Goal: Check status: Check status

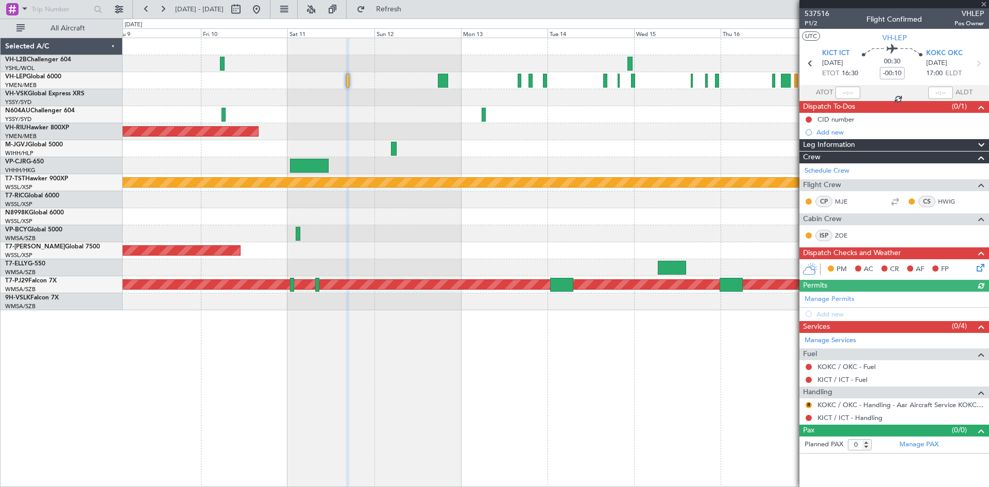
click at [460, 146] on div "Planned Maint Sydney ([PERSON_NAME] Intl) No Crew Planned Maint [GEOGRAPHIC_DAT…" at bounding box center [556, 174] width 866 height 272
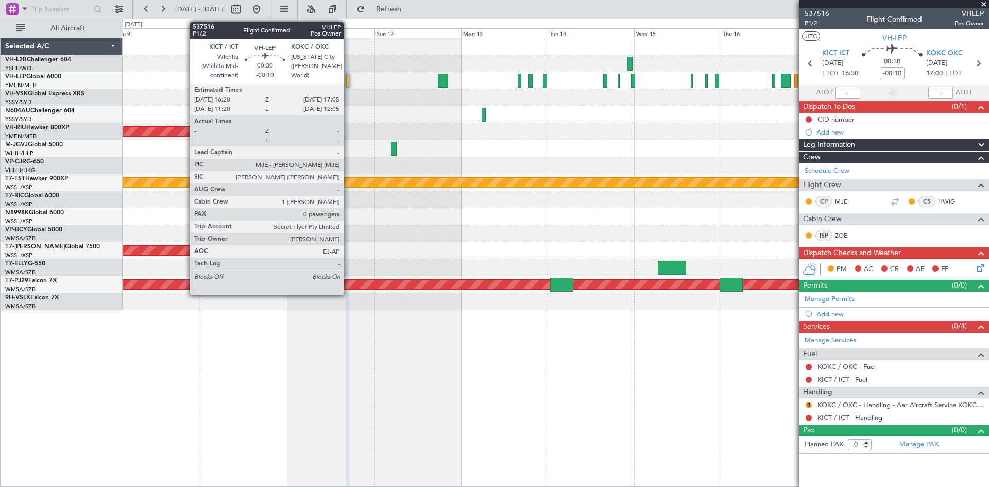
click at [348, 85] on div at bounding box center [347, 81] width 3 height 14
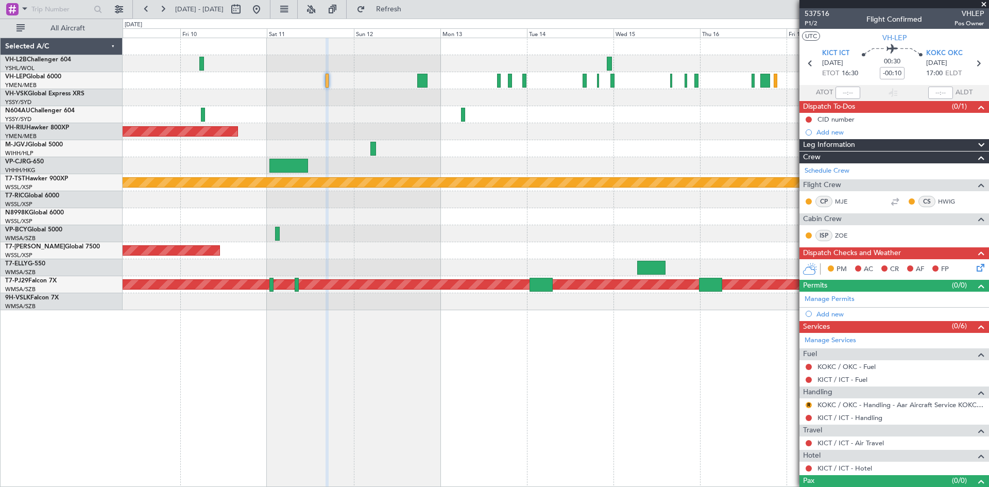
click at [515, 243] on div "Planned Maint Sydney ([PERSON_NAME] Intl) No Crew Planned Maint [GEOGRAPHIC_DAT…" at bounding box center [556, 174] width 866 height 272
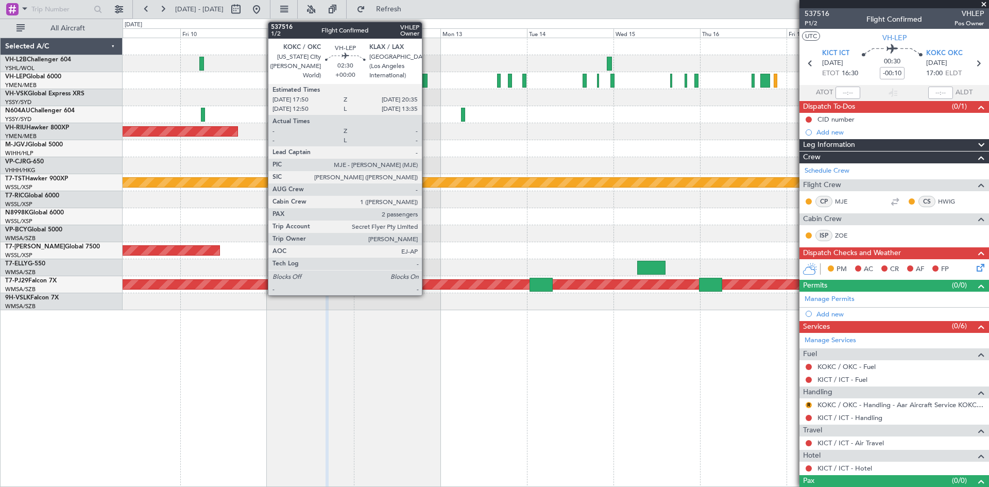
click at [427, 85] on div at bounding box center [422, 81] width 10 height 14
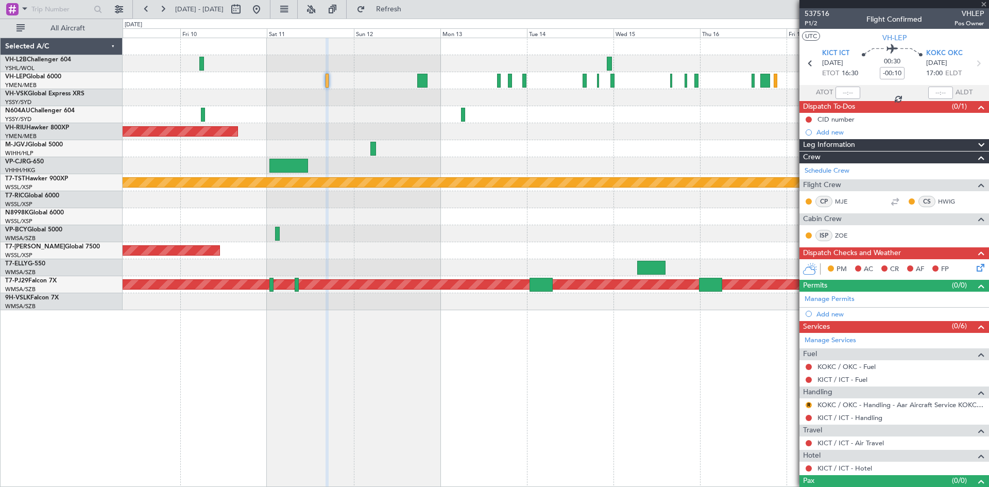
type input "2"
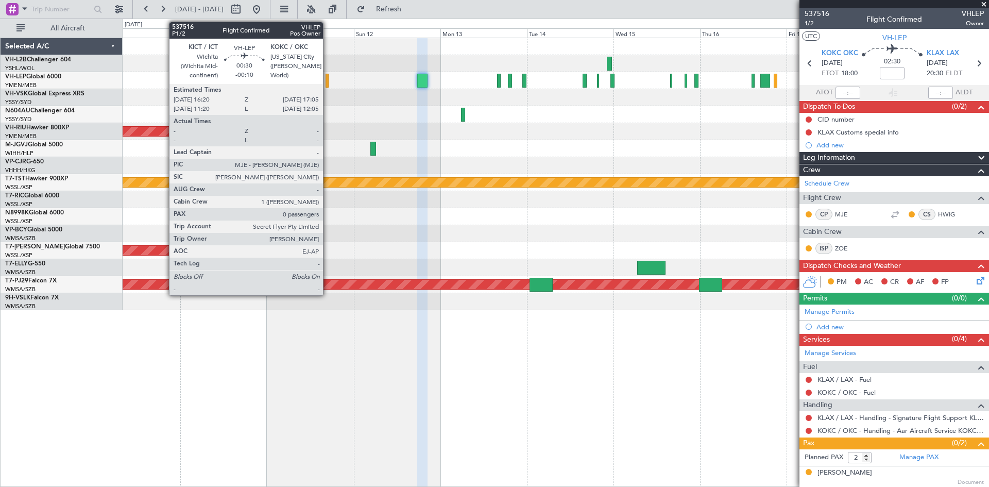
click at [328, 82] on div at bounding box center [327, 81] width 3 height 14
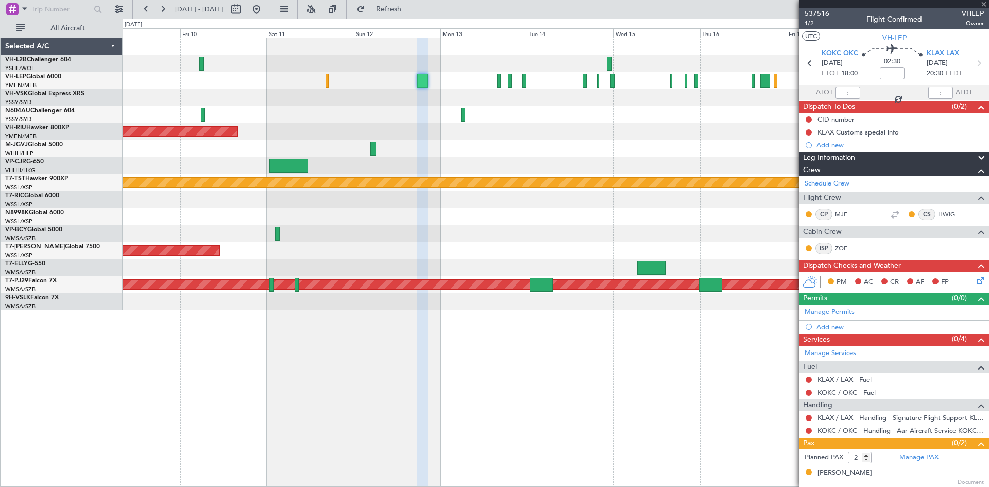
type input "-00:10"
type input "0"
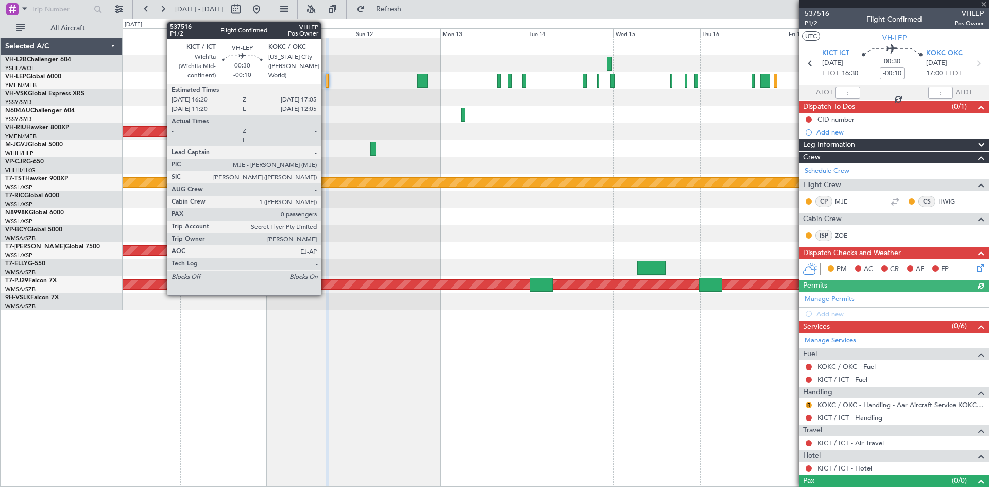
click at [326, 85] on div at bounding box center [327, 81] width 3 height 14
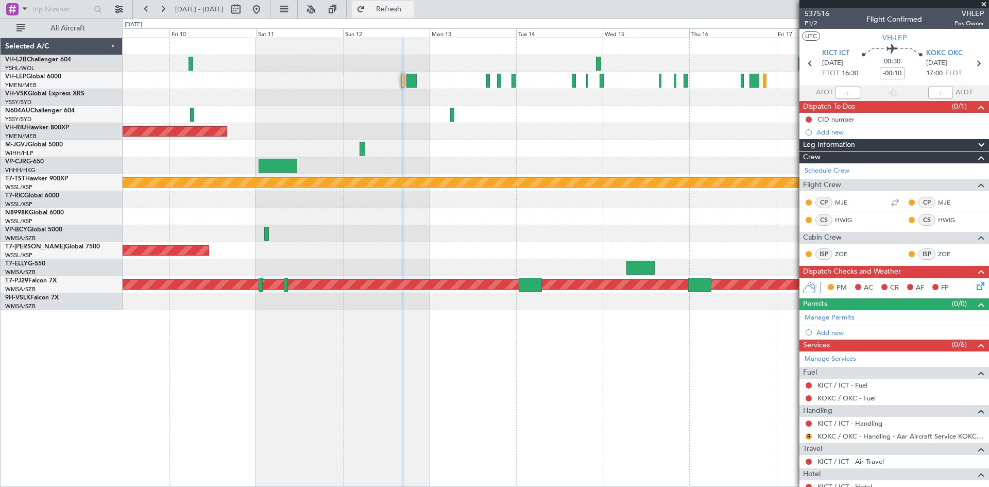
click at [394, 9] on button "Refresh" at bounding box center [383, 9] width 62 height 16
